Goal: Transaction & Acquisition: Obtain resource

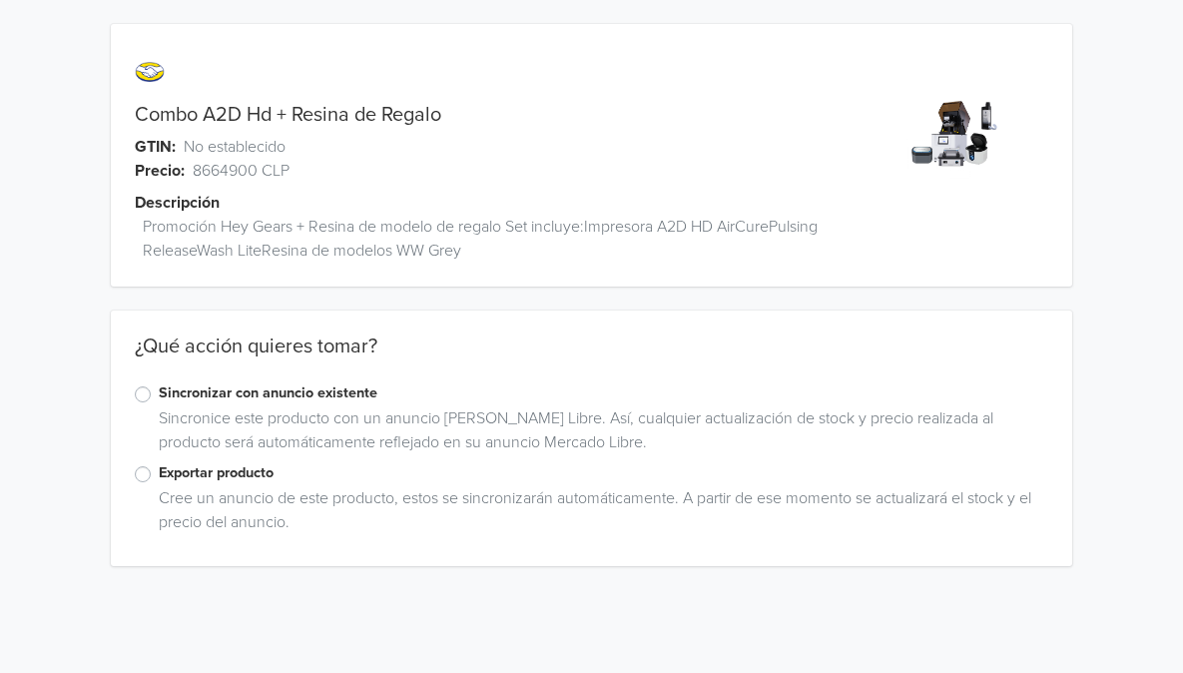
click at [159, 470] on label "Exportar producto" at bounding box center [603, 473] width 889 height 22
click at [0, 0] on input "Exportar producto" at bounding box center [0, 0] width 0 height 0
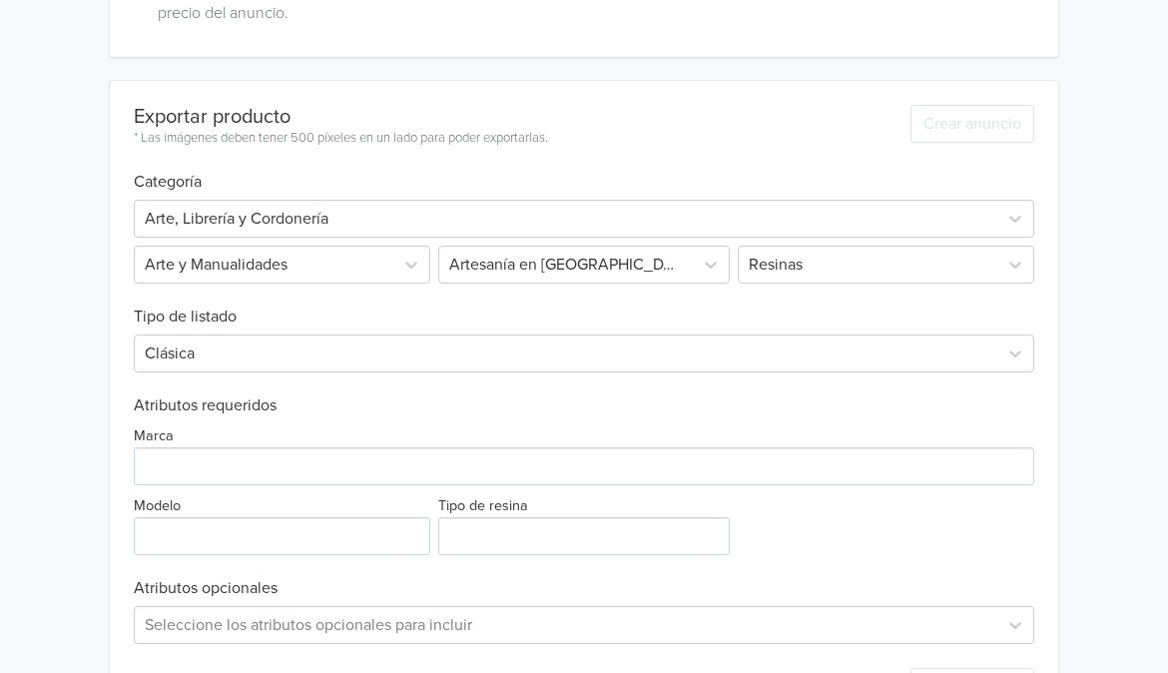
scroll to position [590, 0]
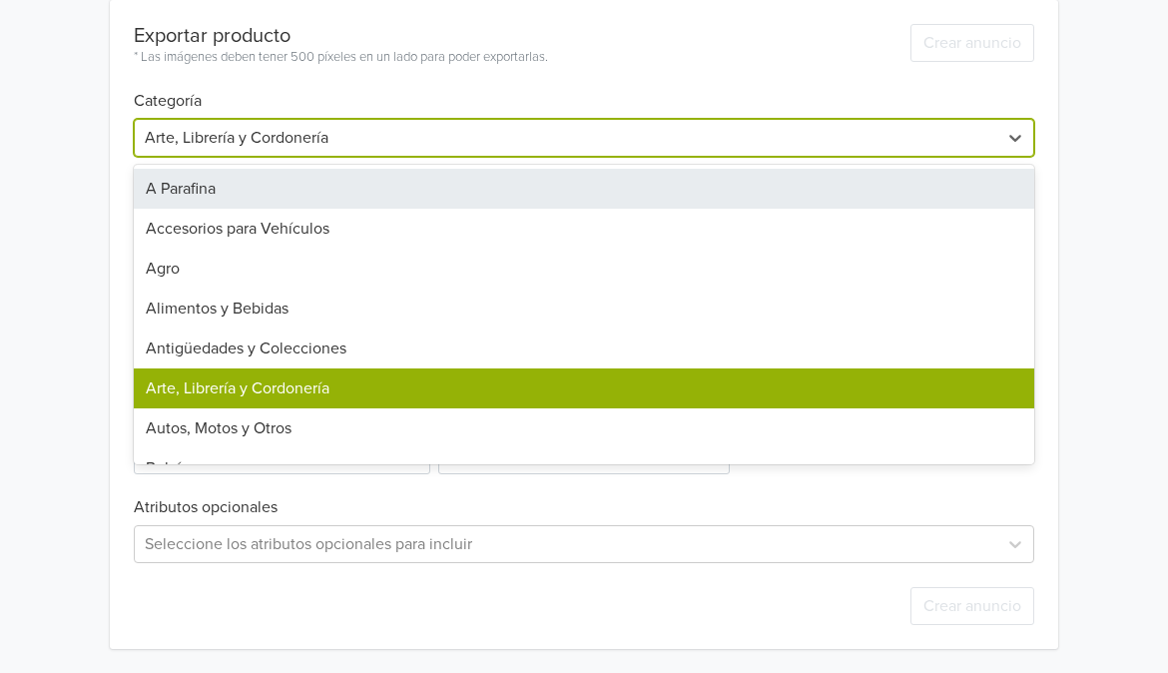
click at [396, 134] on div at bounding box center [566, 138] width 842 height 28
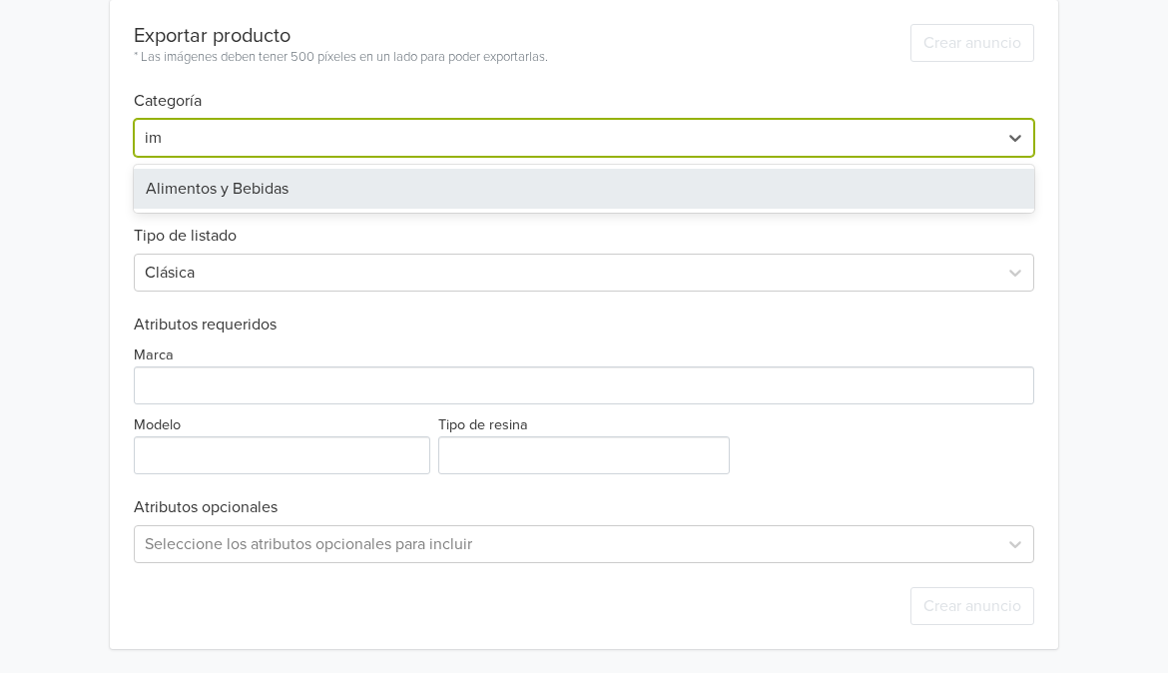
type input "i"
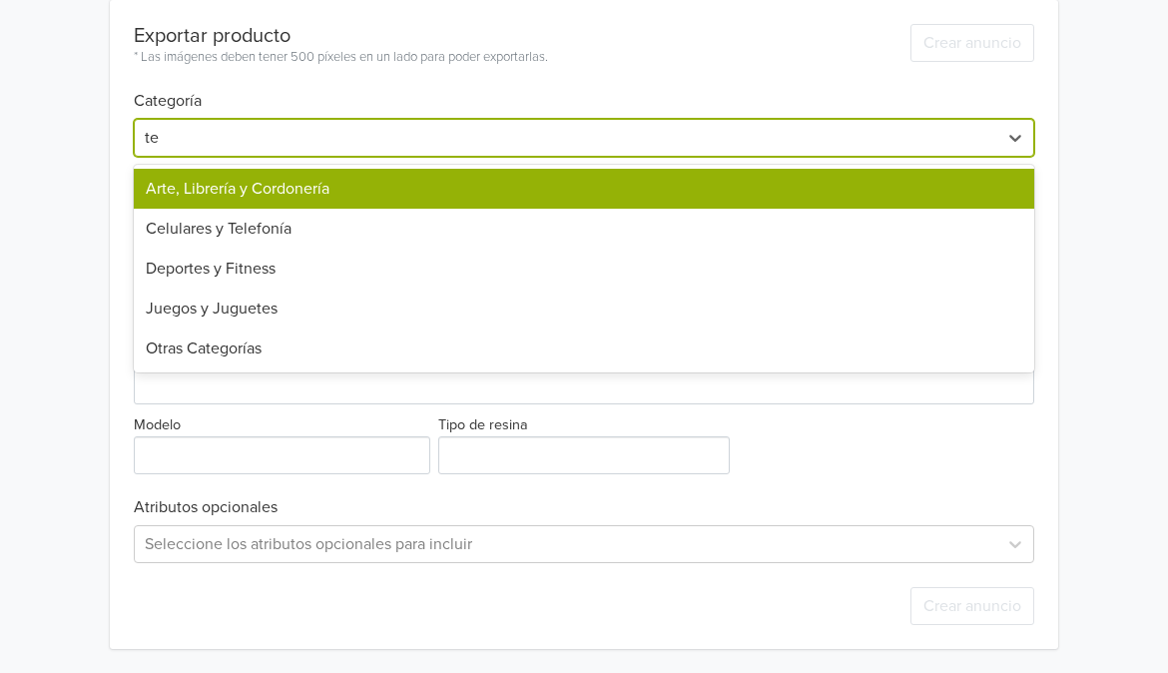
type input "t"
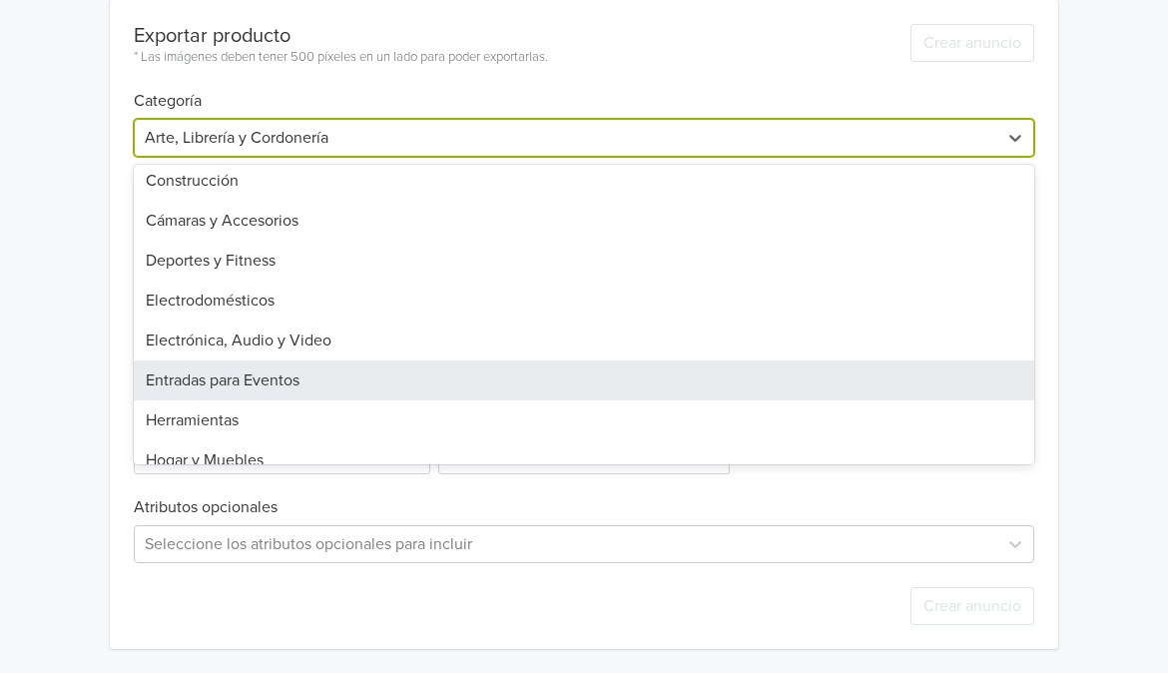
scroll to position [645, 0]
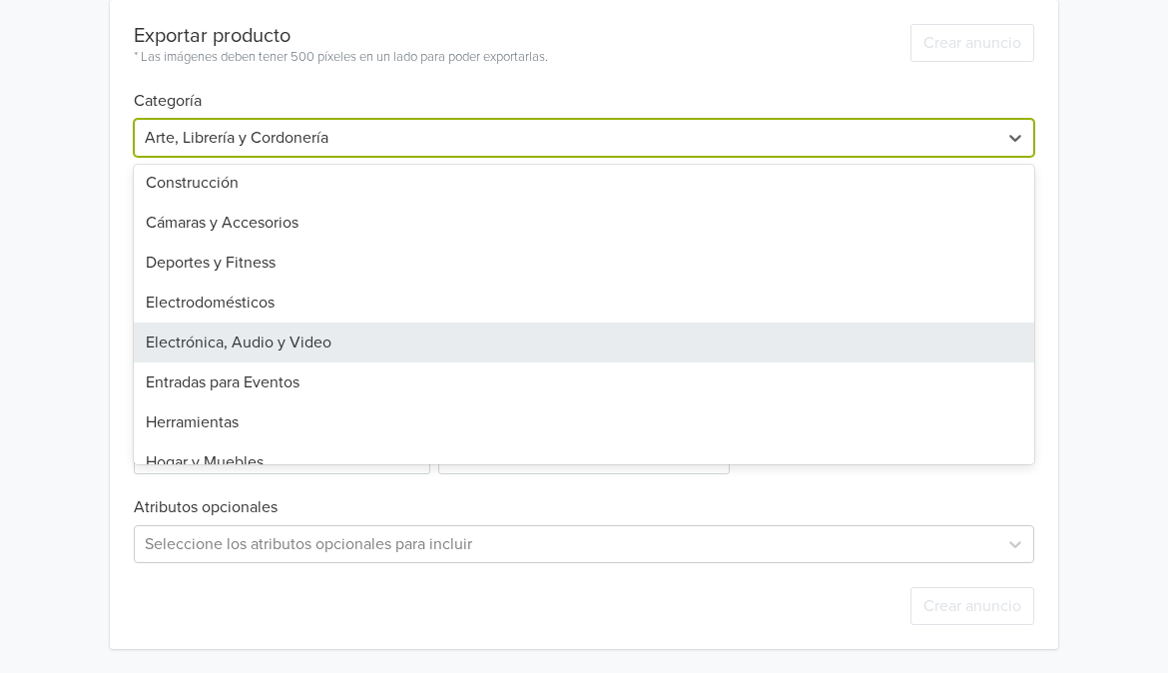
click at [292, 345] on div "Electrónica, Audio y Video" at bounding box center [584, 342] width 900 height 40
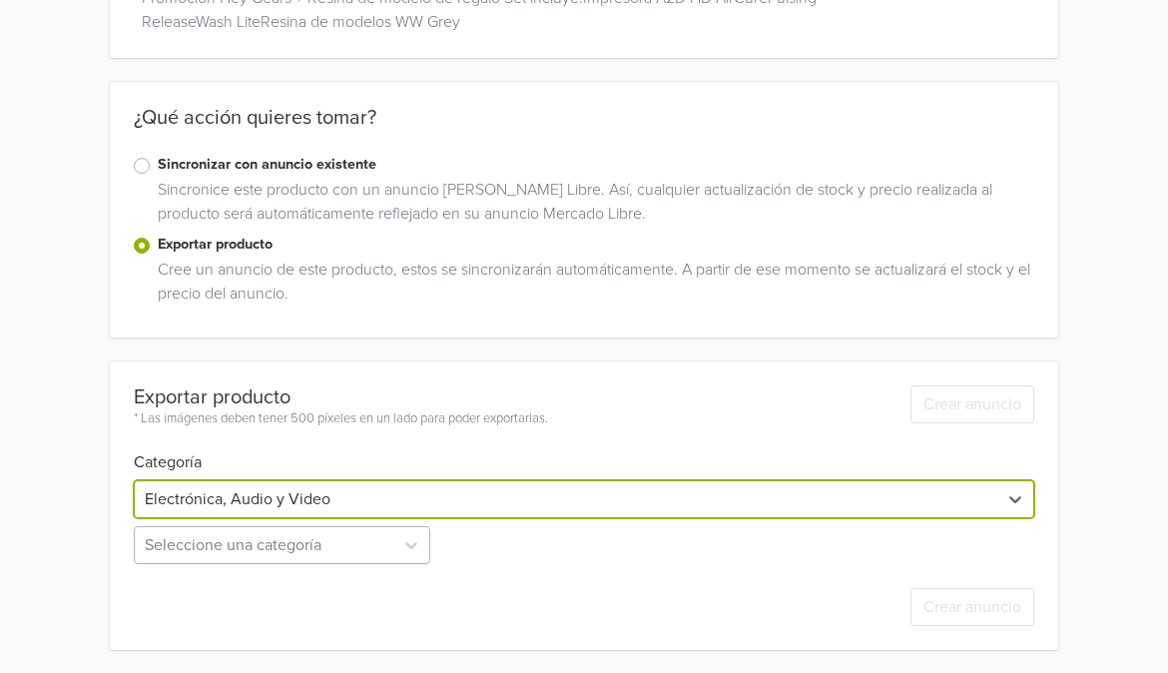
scroll to position [426, 0]
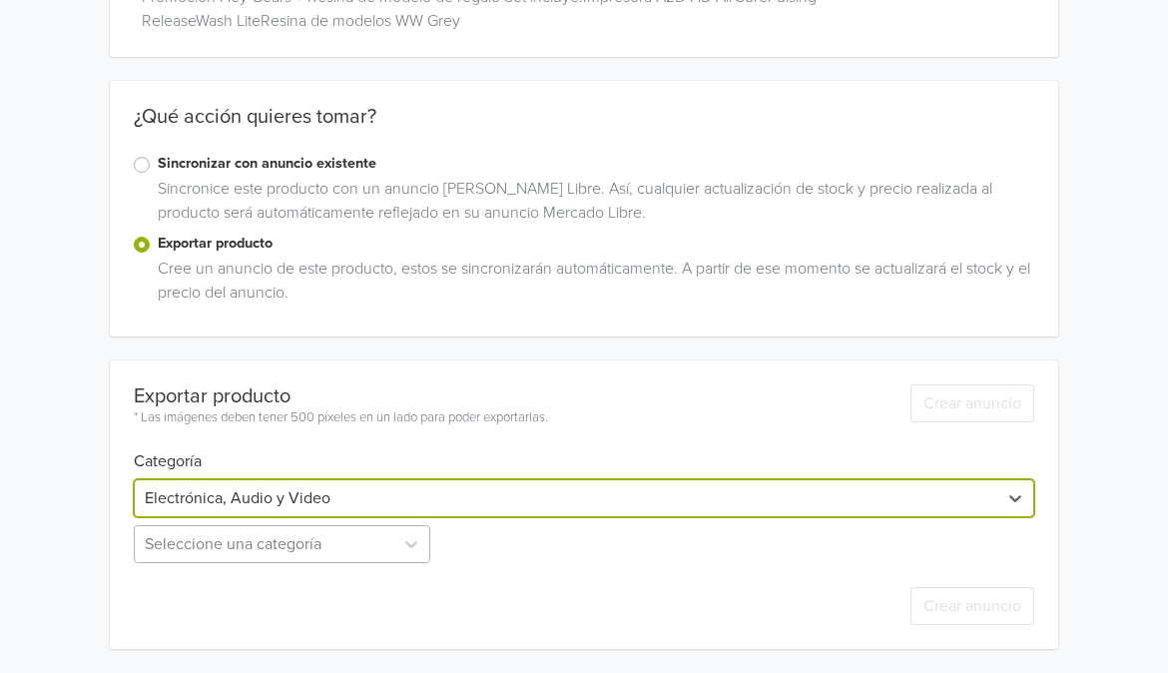
click at [360, 541] on div "Seleccione una categoría" at bounding box center [284, 544] width 300 height 38
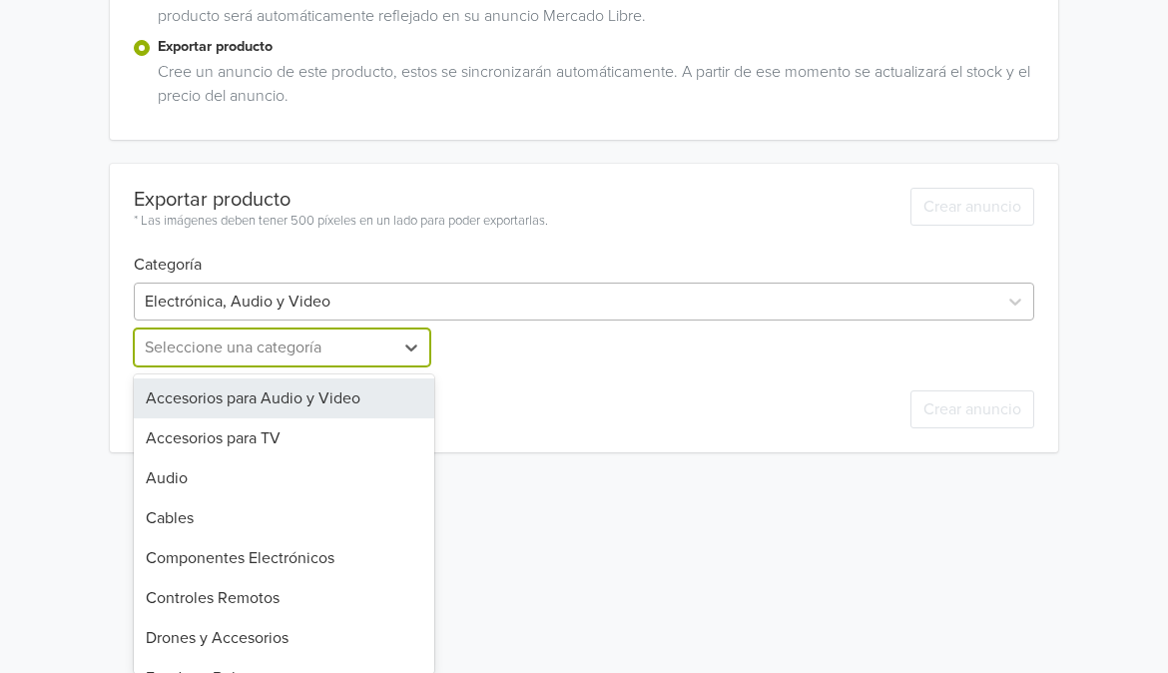
scroll to position [229, 0]
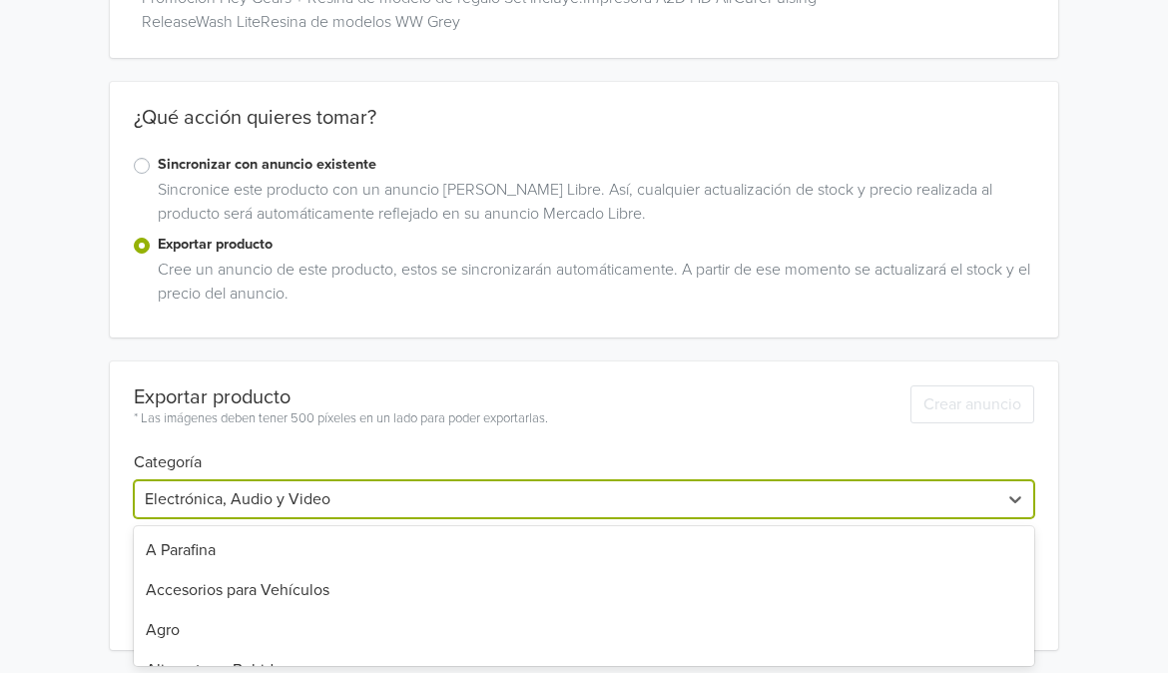
click at [412, 284] on div "Combo A2D Hd + Resina de Regalo GTIN: No establecido Precio: 8664900 CLP Descri…" at bounding box center [584, 222] width 1138 height 902
click at [328, 493] on div at bounding box center [566, 499] width 842 height 28
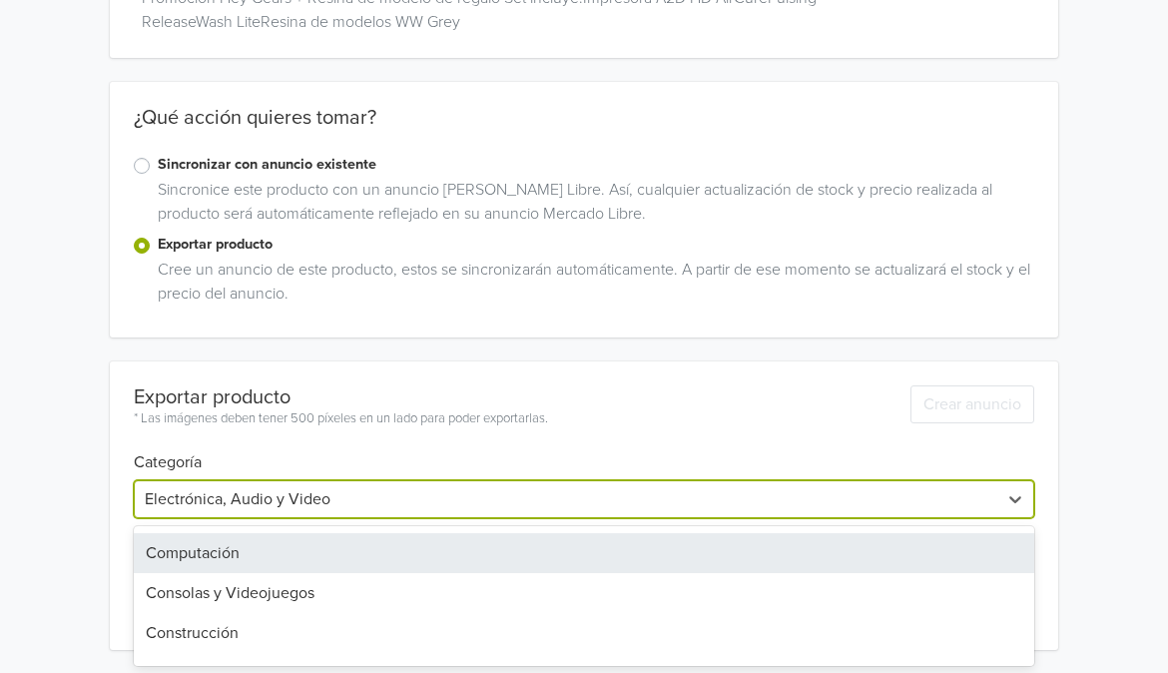
click at [309, 544] on div "Computación" at bounding box center [584, 553] width 900 height 40
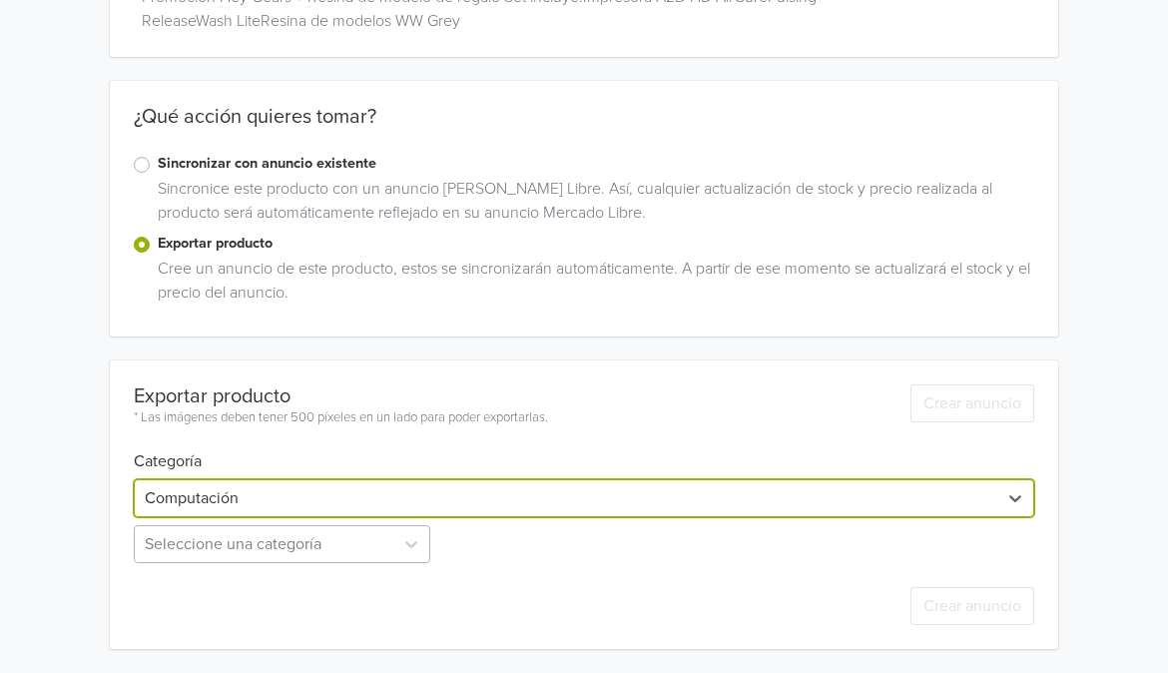
click at [309, 544] on div "Seleccione una categoría" at bounding box center [284, 544] width 300 height 38
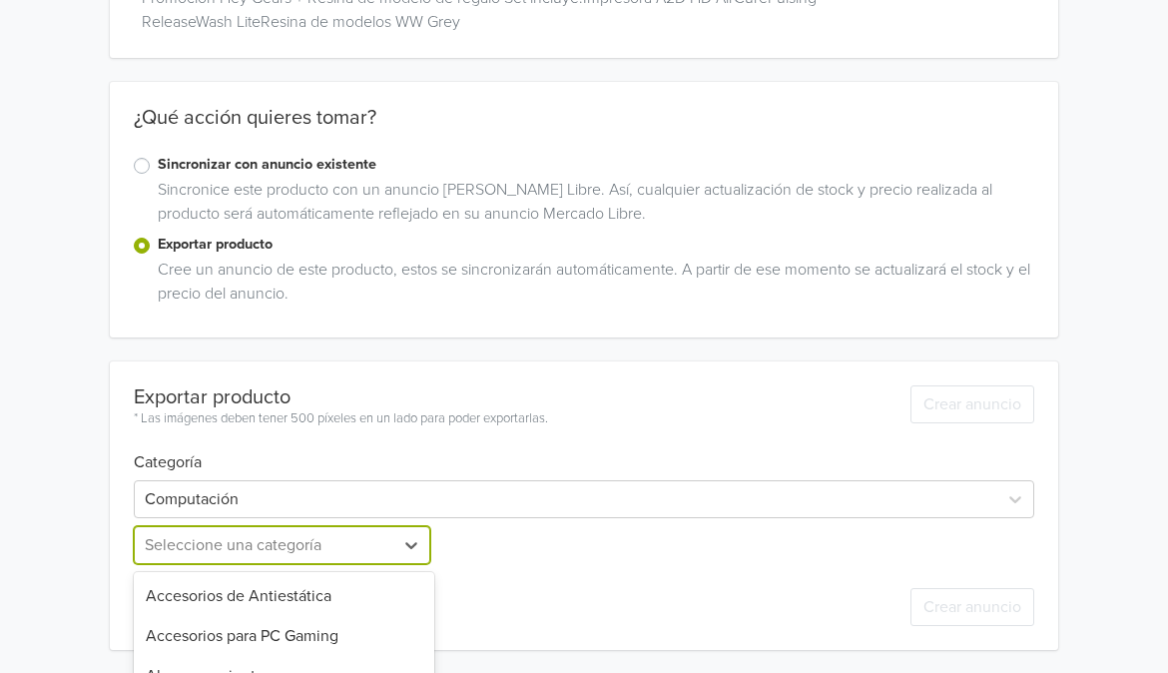
click at [309, 541] on div "19 results available. Use Up and Down to choose options, press Enter to select …" at bounding box center [284, 545] width 300 height 38
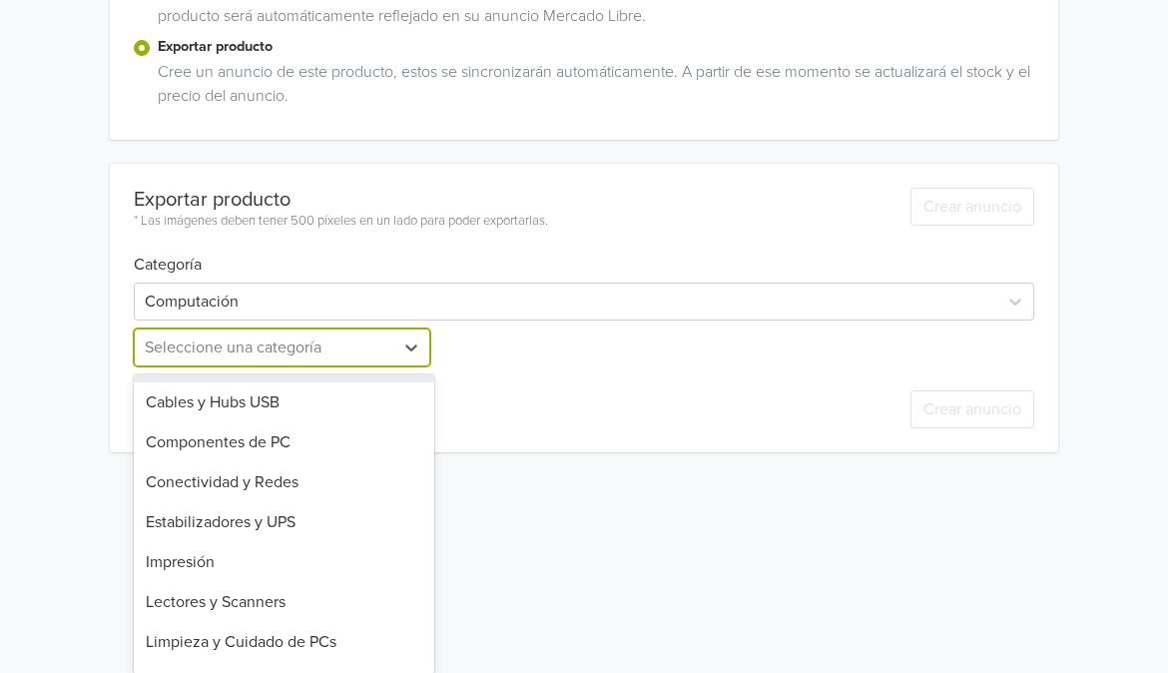
scroll to position [120, 0]
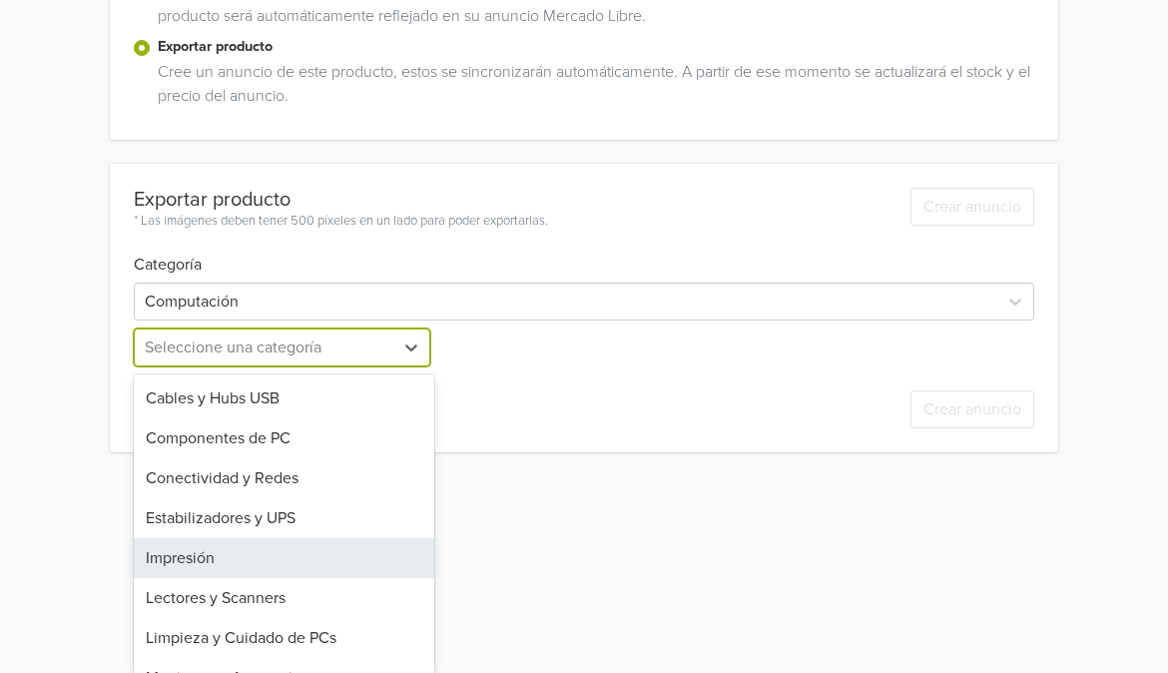
click at [243, 549] on div "Impresión" at bounding box center [284, 558] width 300 height 40
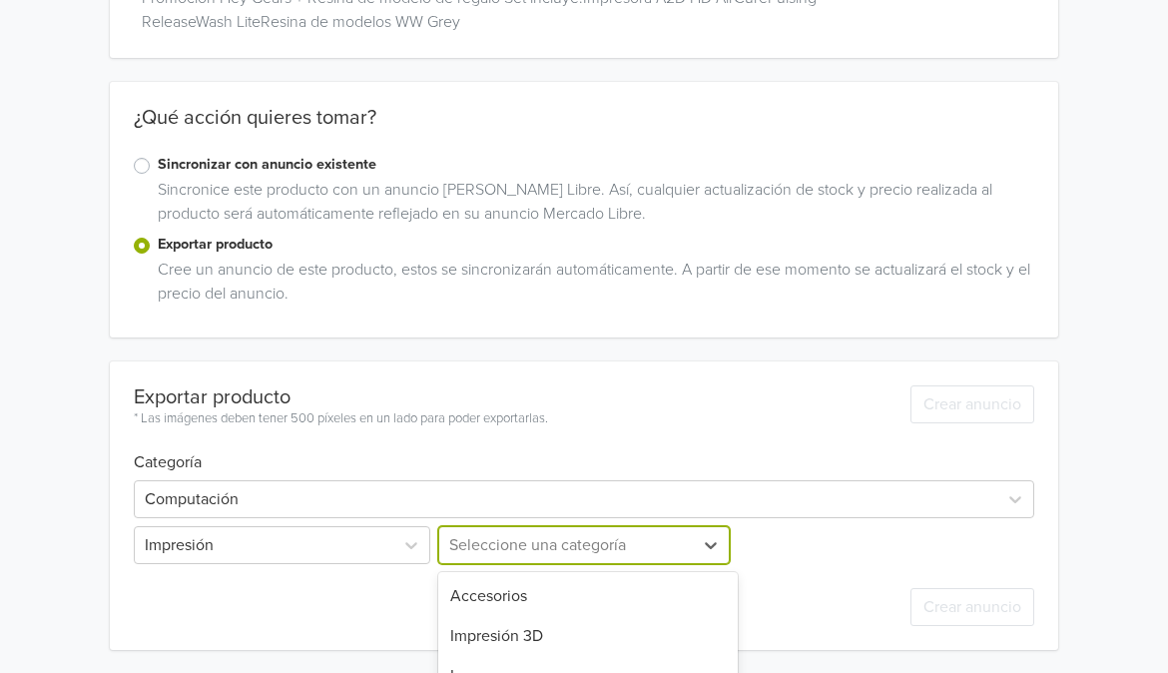
scroll to position [426, 0]
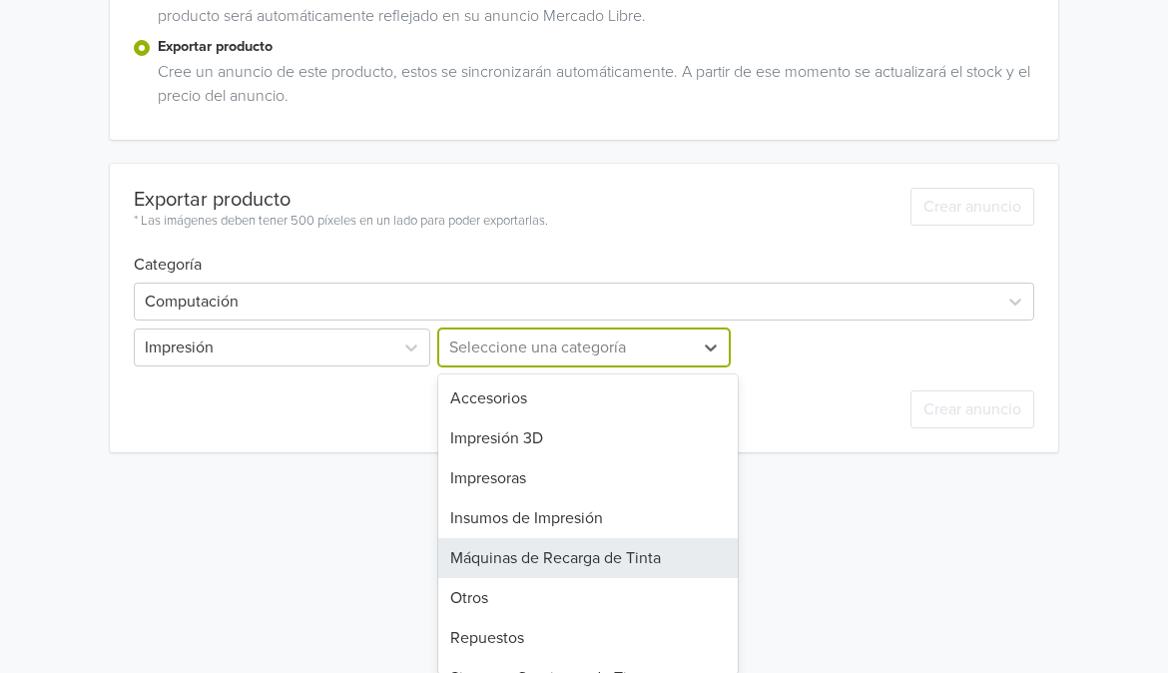
click at [526, 366] on div "8 results available. Use Up and Down to choose options, press Enter to select t…" at bounding box center [584, 347] width 300 height 38
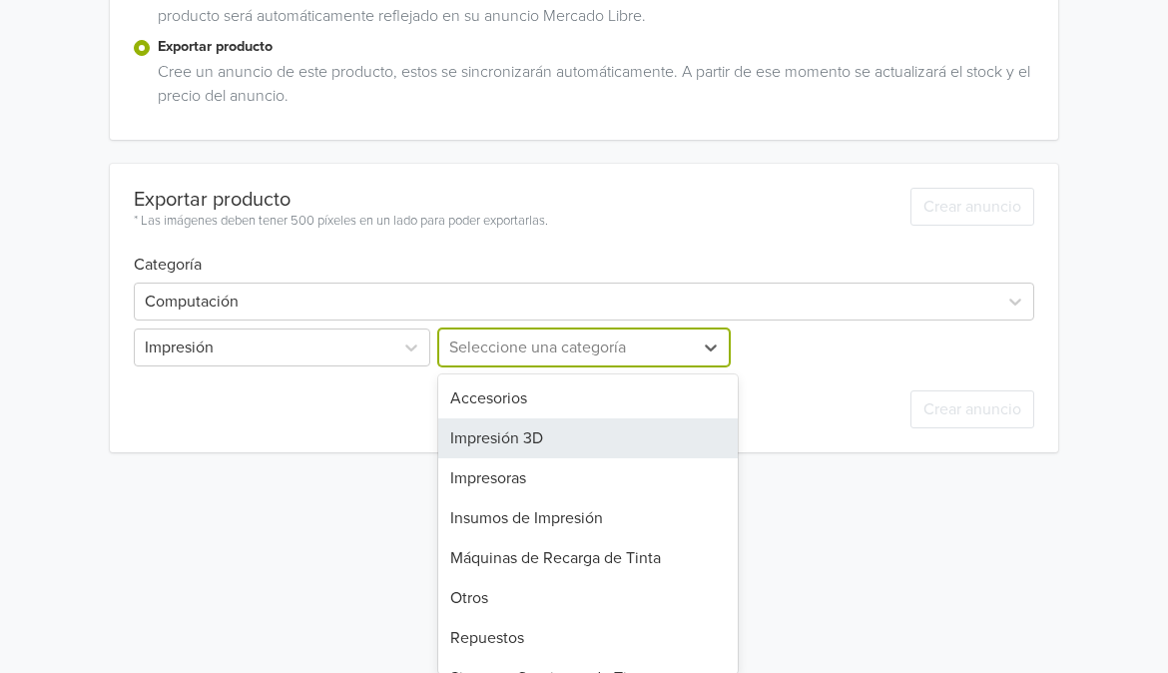
click at [560, 431] on div "Impresión 3D" at bounding box center [588, 438] width 300 height 40
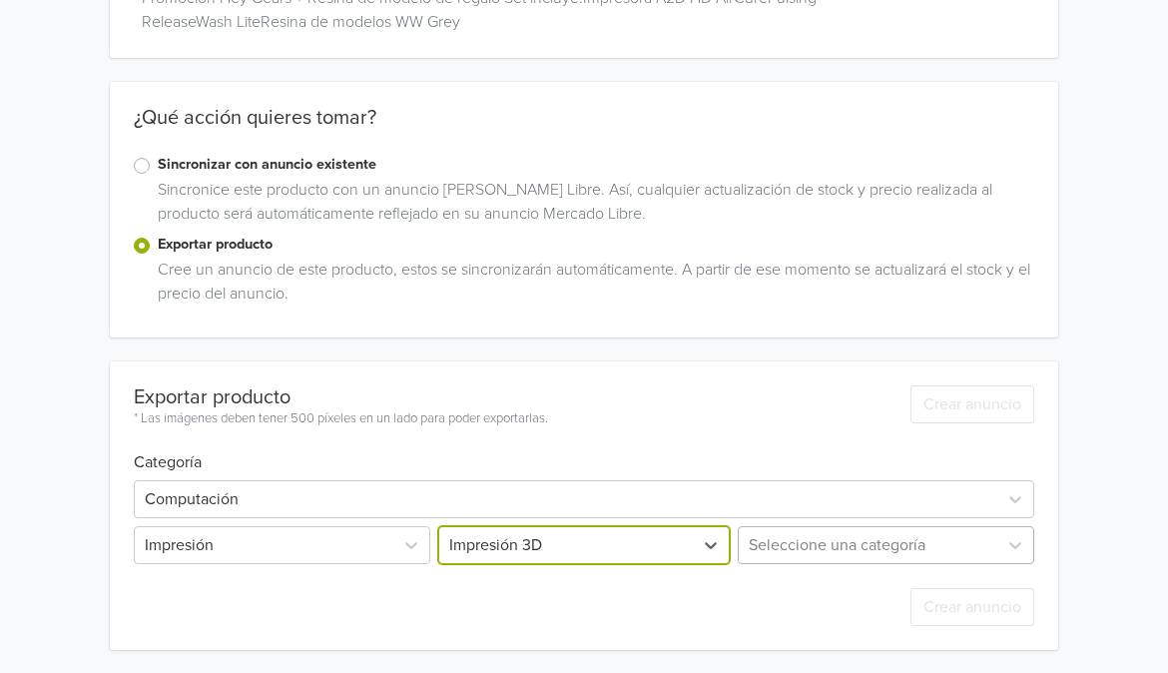
scroll to position [334, 0]
click at [819, 530] on div "Seleccione una categoría" at bounding box center [884, 544] width 300 height 38
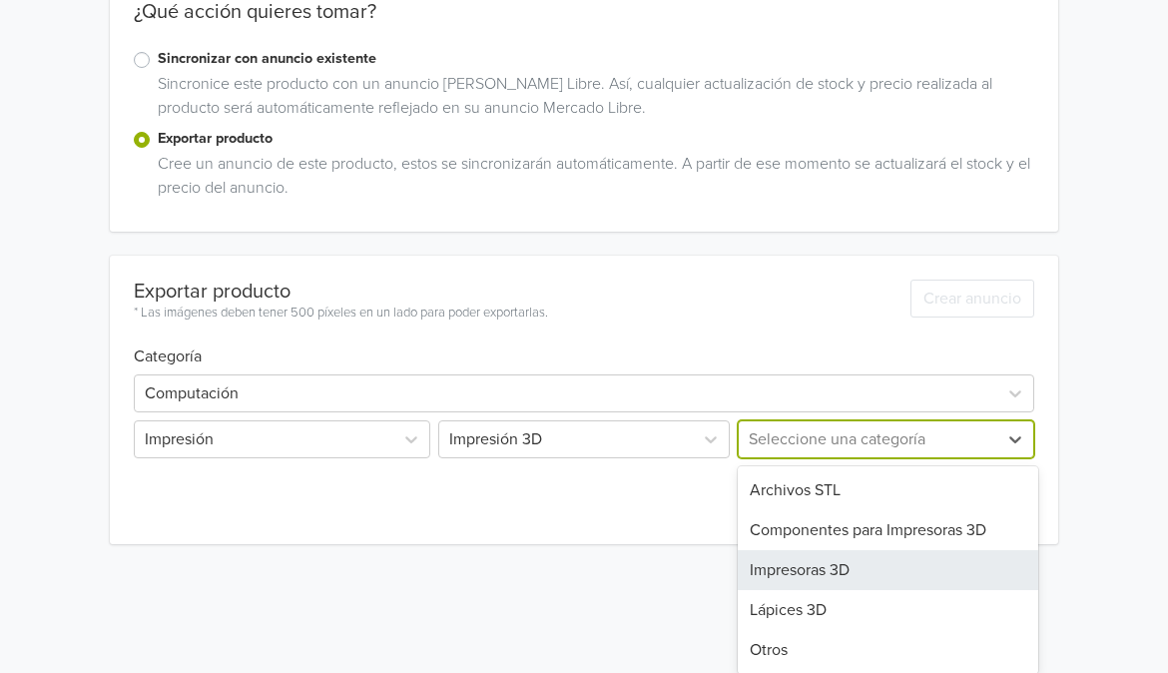
click at [860, 565] on div "Impresoras 3D" at bounding box center [888, 570] width 300 height 40
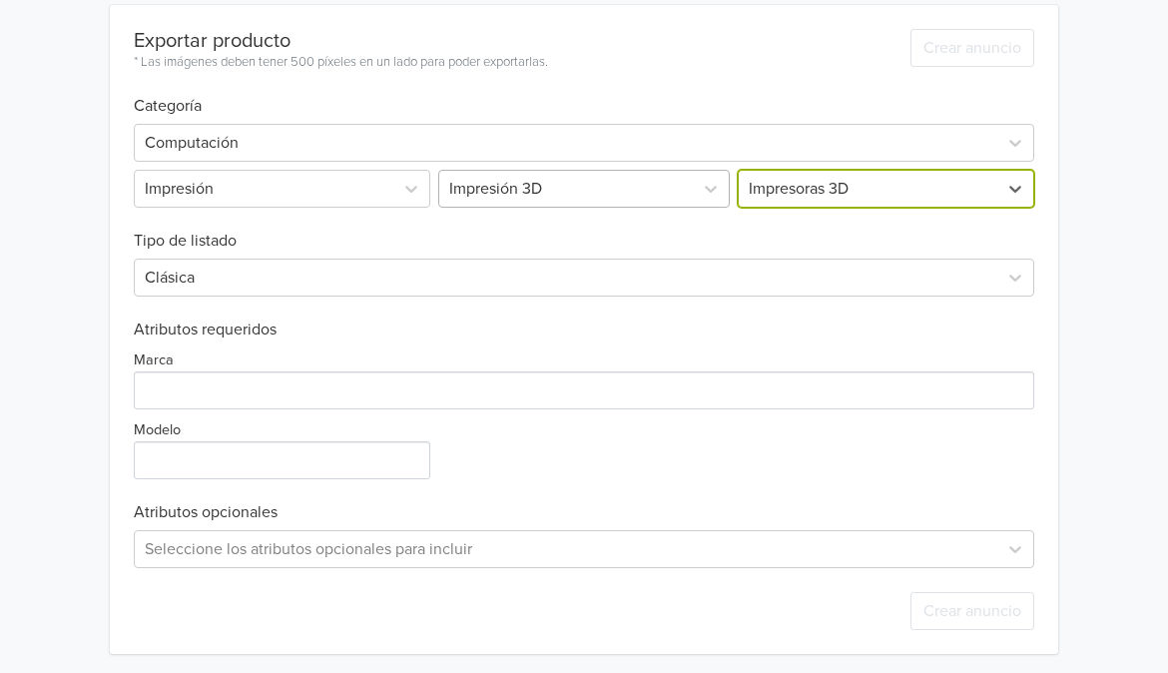
scroll to position [590, 0]
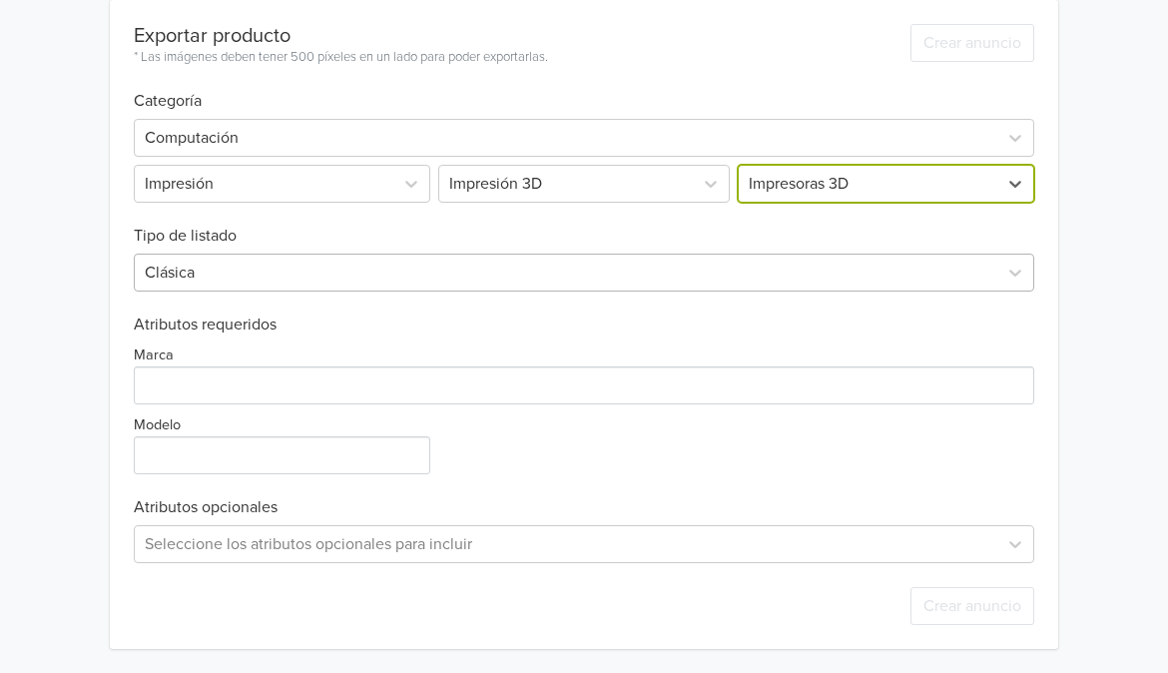
click at [493, 277] on div at bounding box center [566, 272] width 842 height 28
click at [1111, 471] on div "Combo A2D Hd + Resina de Regalo GTIN: No establecido Precio: 8664900 CLP Descri…" at bounding box center [584, 41] width 1138 height 1262
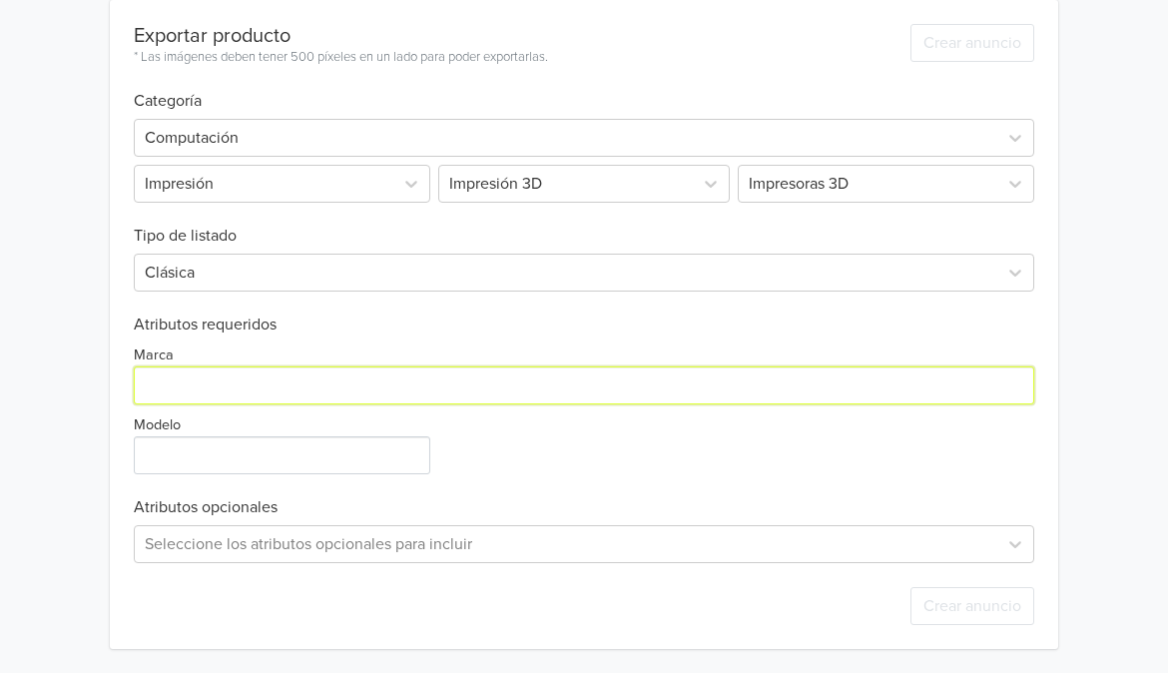
click at [452, 375] on input "Marca" at bounding box center [584, 385] width 900 height 38
type input "HeyGears"
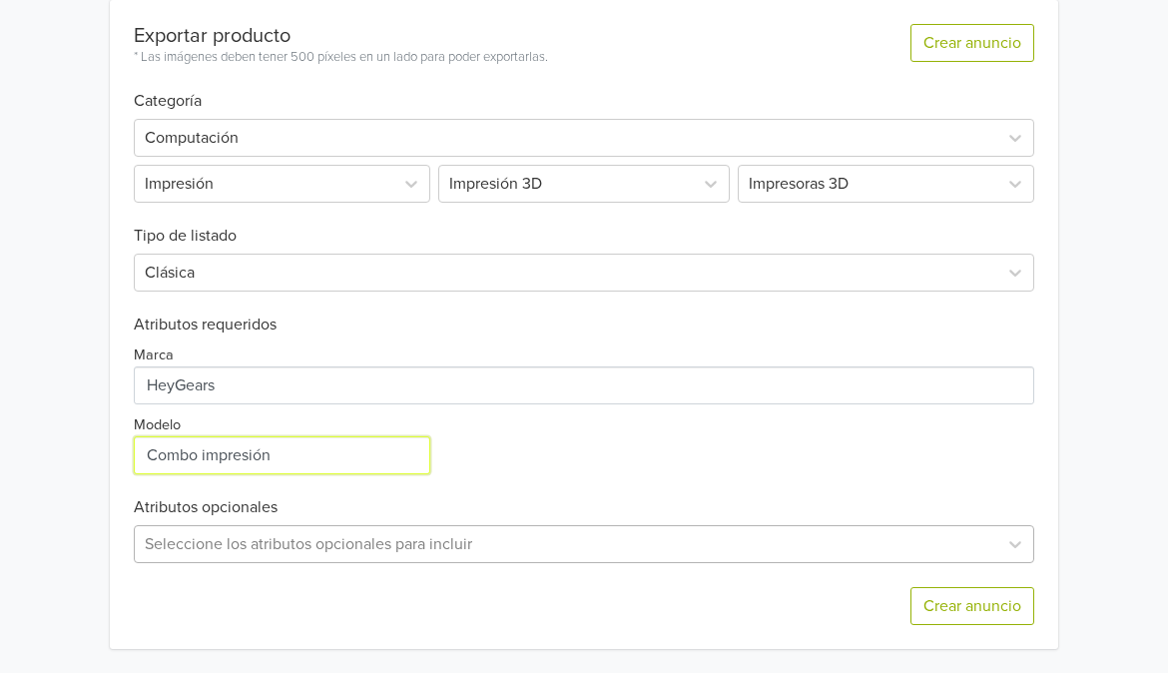
type input "Combo impresión"
click at [602, 536] on div "Seleccione los atributos opcionales para incluir" at bounding box center [584, 544] width 900 height 38
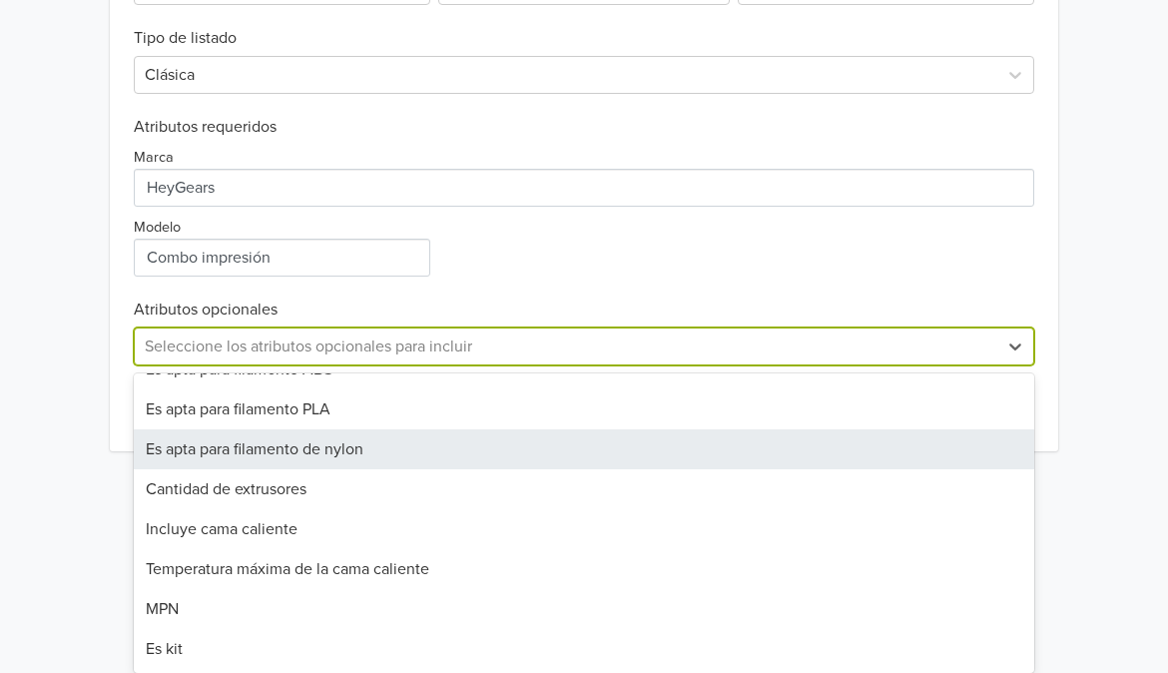
scroll to position [906, 0]
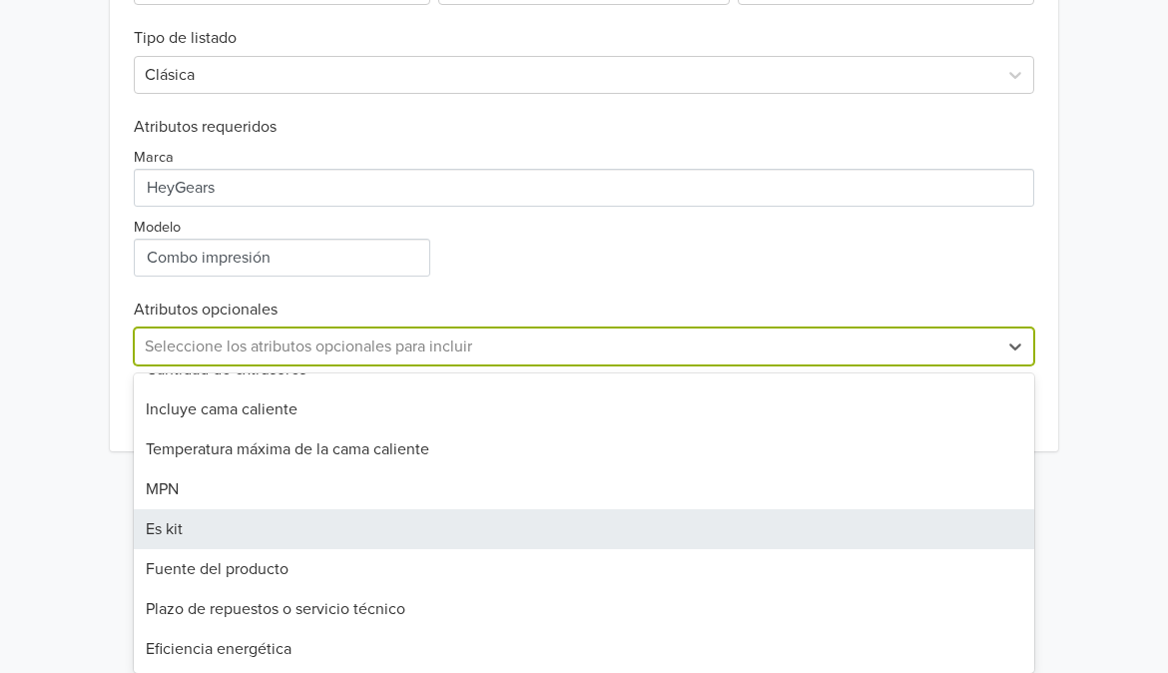
click at [432, 535] on div "Es kit" at bounding box center [584, 529] width 900 height 40
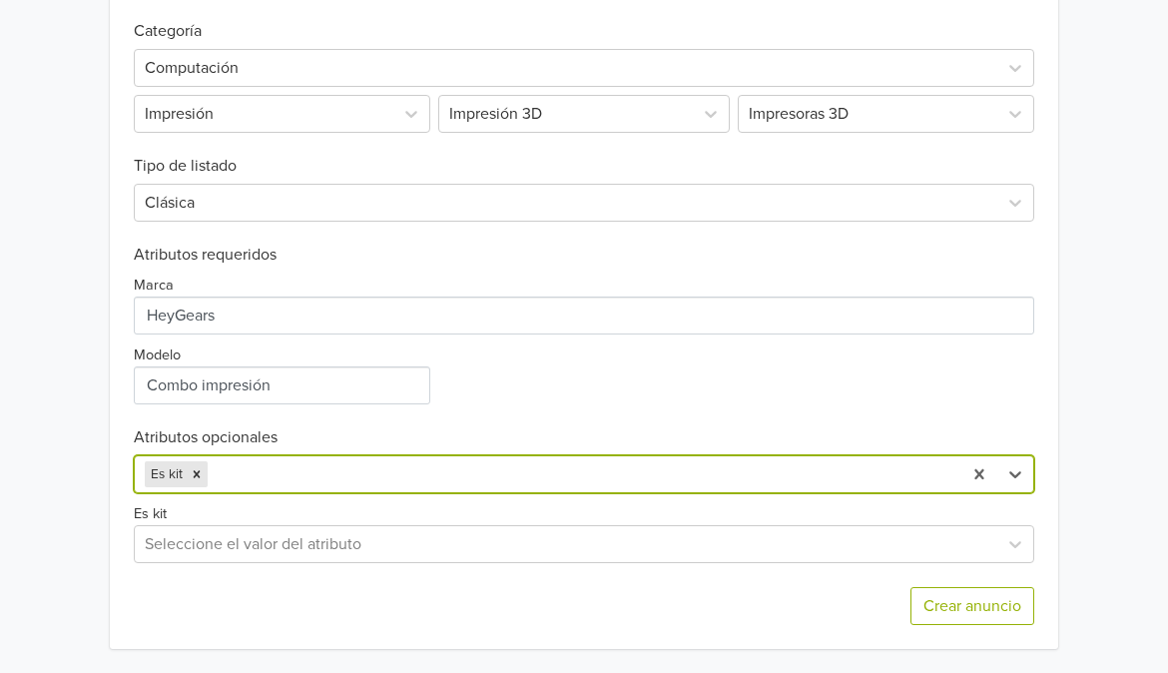
scroll to position [660, 0]
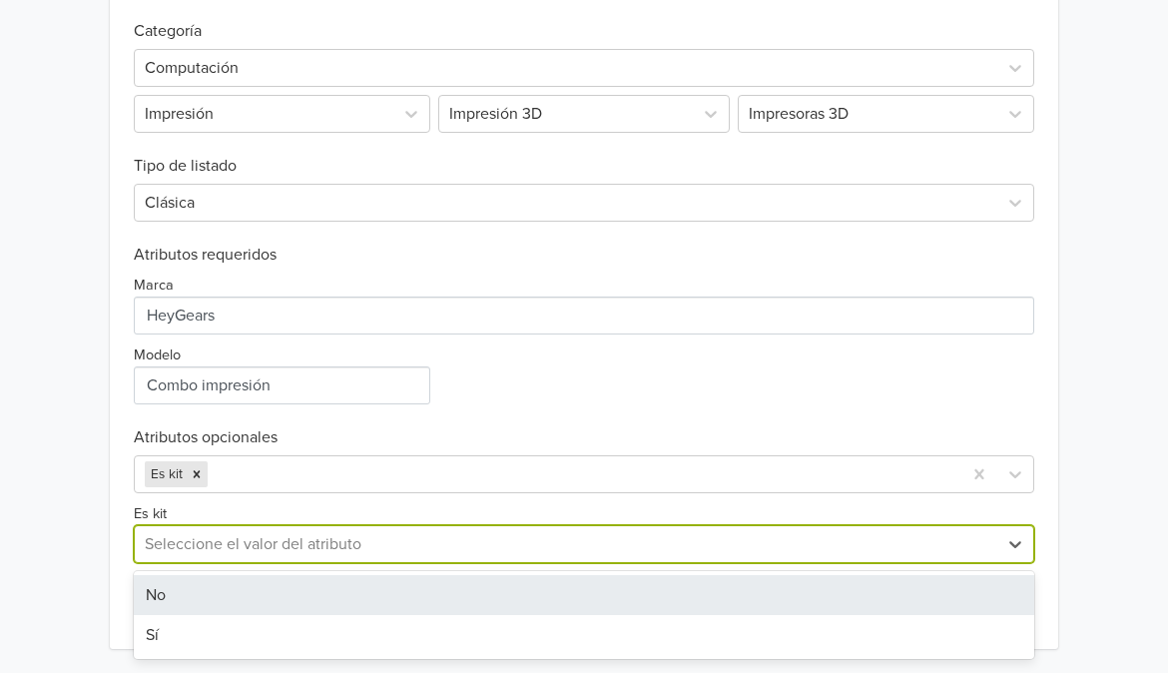
click at [720, 531] on div at bounding box center [566, 544] width 842 height 28
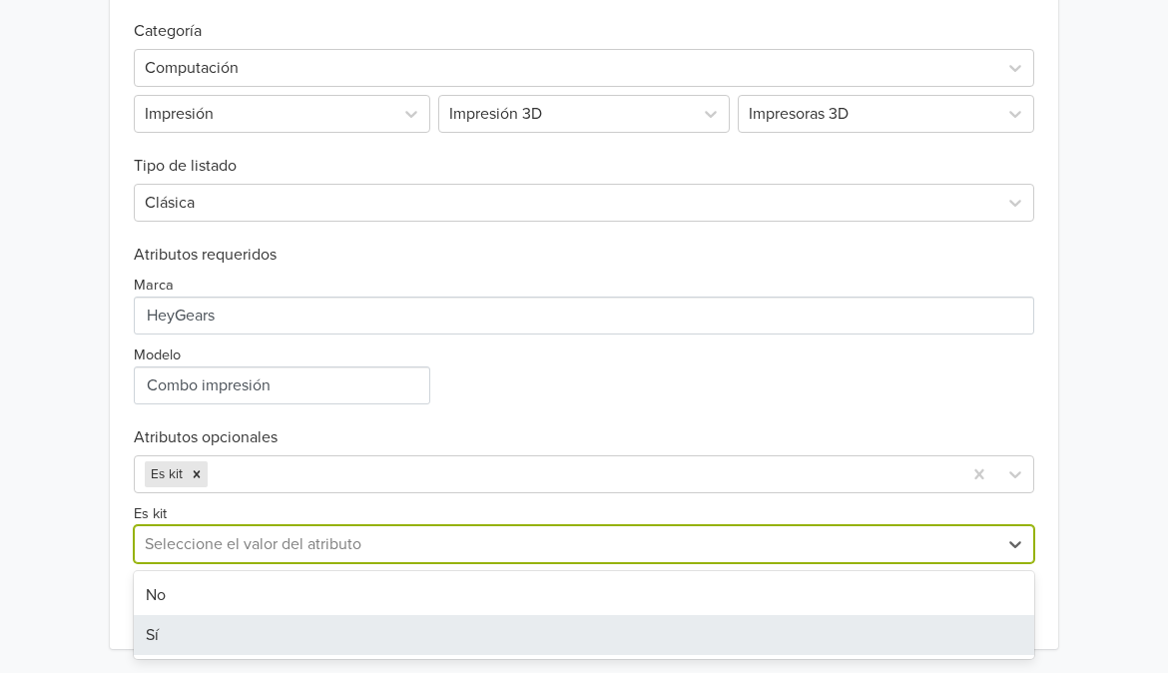
click at [553, 634] on div "Sí" at bounding box center [584, 635] width 900 height 40
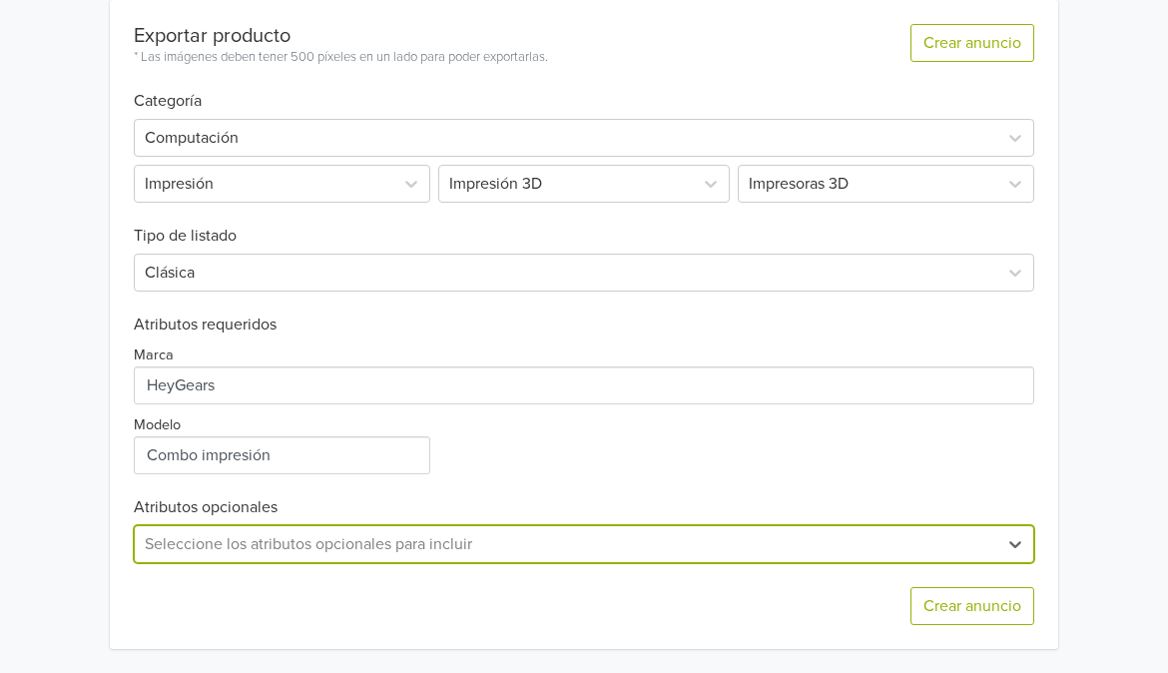
scroll to position [590, 0]
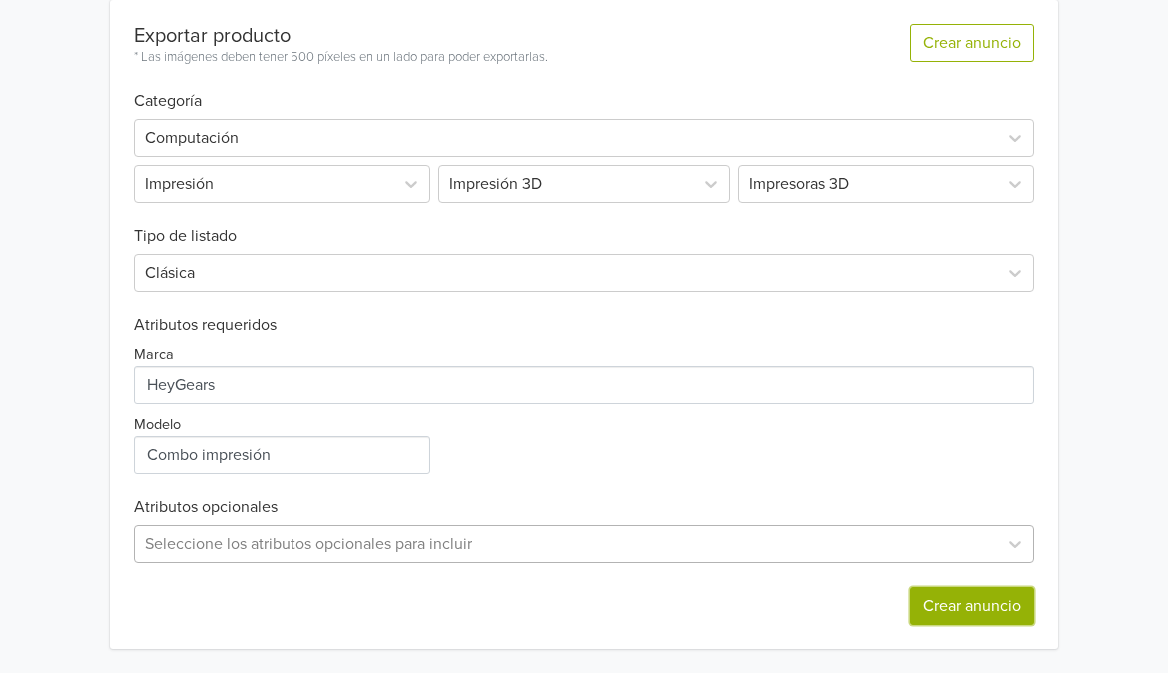
click at [984, 616] on button "Crear anuncio" at bounding box center [972, 606] width 124 height 38
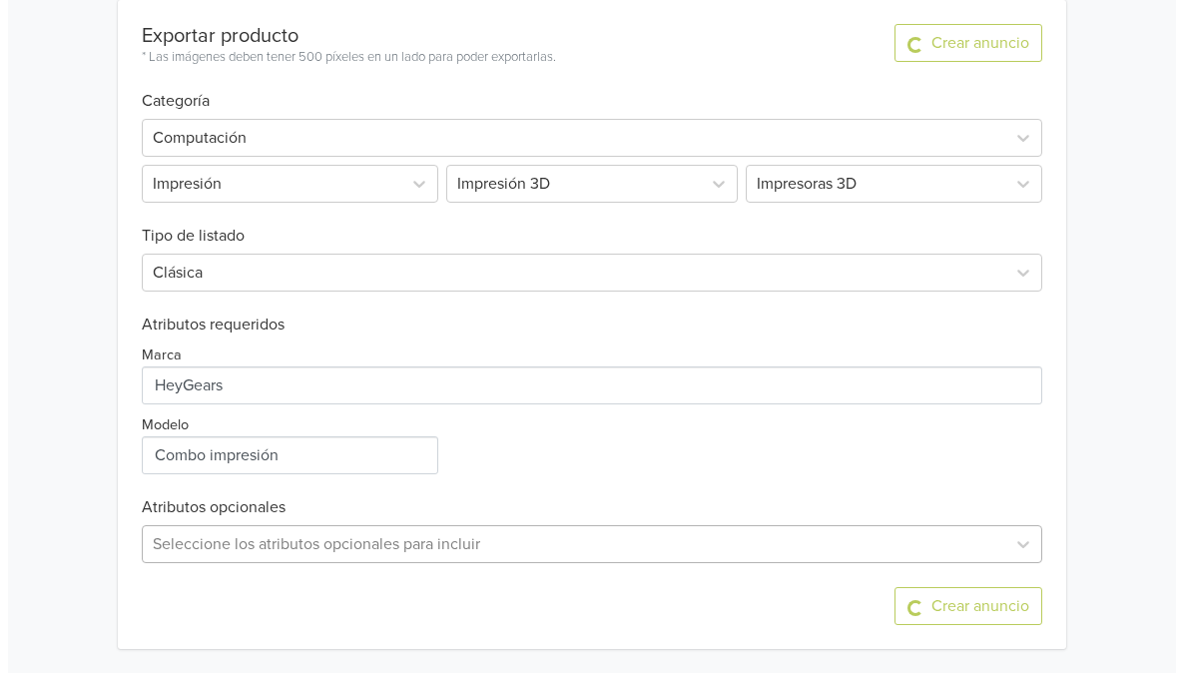
scroll to position [0, 0]
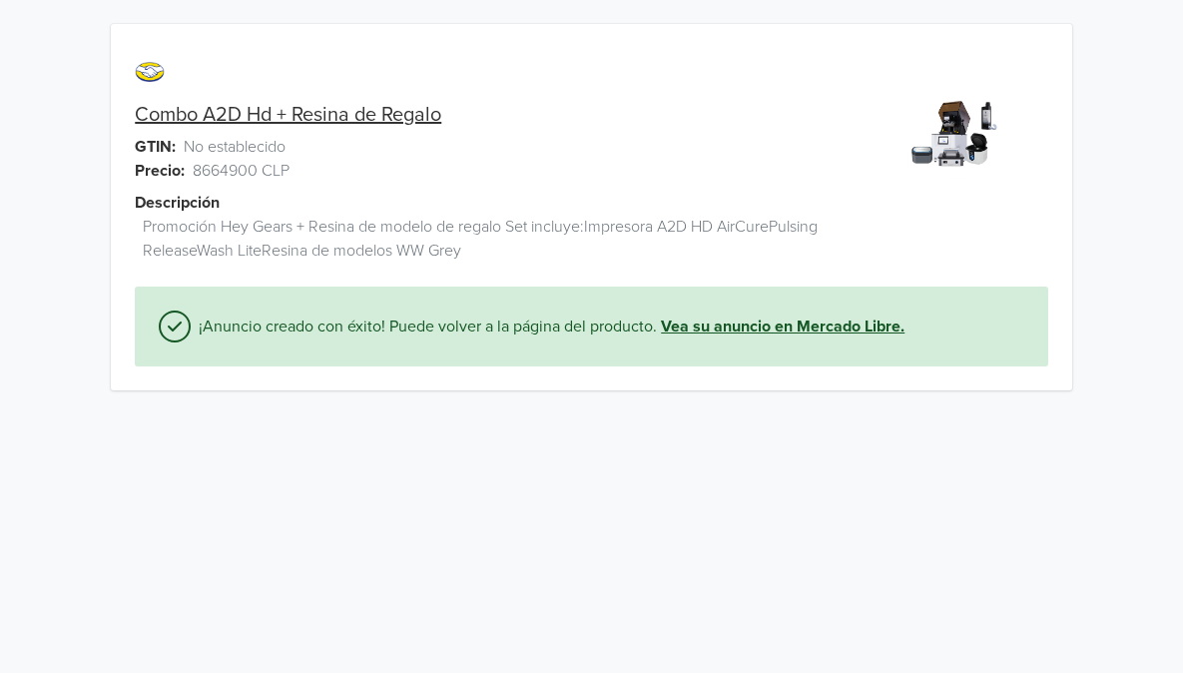
click at [797, 320] on link "Vea su anuncio en Mercado Libre." at bounding box center [783, 326] width 244 height 24
click at [792, 322] on link "Vea su anuncio en Mercado Libre." at bounding box center [783, 326] width 244 height 24
